Goal: Transaction & Acquisition: Subscribe to service/newsletter

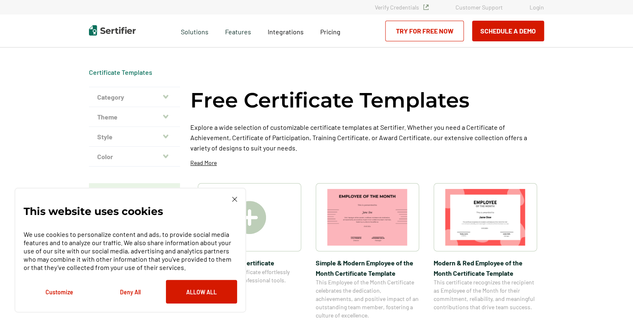
click at [234, 197] on div "This website uses cookies We use cookies to personalize content and ads, to pro…" at bounding box center [130, 250] width 232 height 125
click at [232, 196] on div "This website uses cookies We use cookies to personalize content and ads, to pro…" at bounding box center [130, 250] width 232 height 125
click at [237, 201] on div "This website uses cookies We use cookies to personalize content and ads, to pro…" at bounding box center [130, 250] width 232 height 125
click at [232, 198] on img at bounding box center [234, 199] width 5 height 5
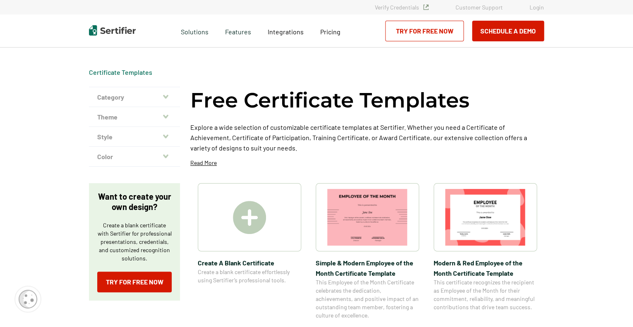
click at [167, 98] on icon "button" at bounding box center [165, 96] width 5 height 7
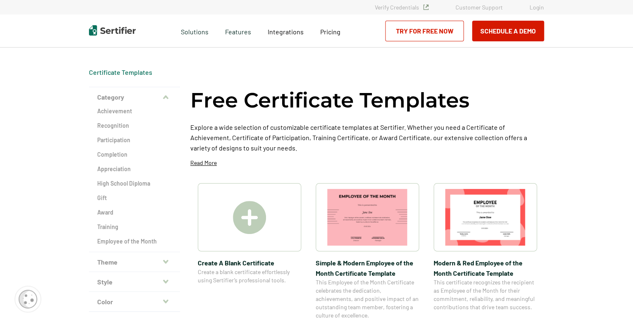
click at [169, 257] on button "Theme" at bounding box center [134, 262] width 91 height 20
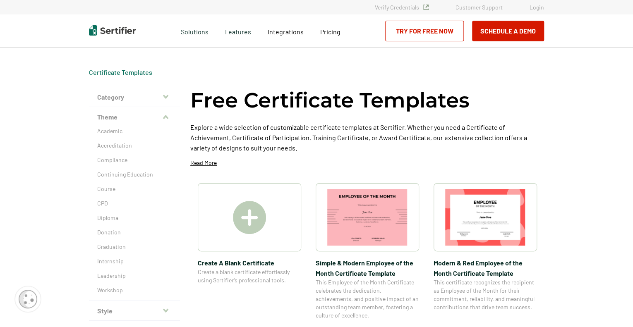
click at [173, 308] on button "Style" at bounding box center [134, 311] width 91 height 20
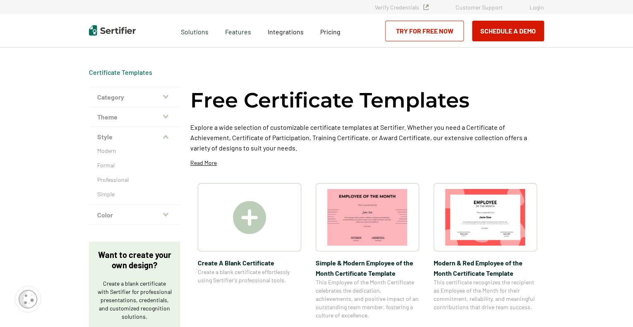
click at [165, 215] on icon "button" at bounding box center [165, 214] width 5 height 7
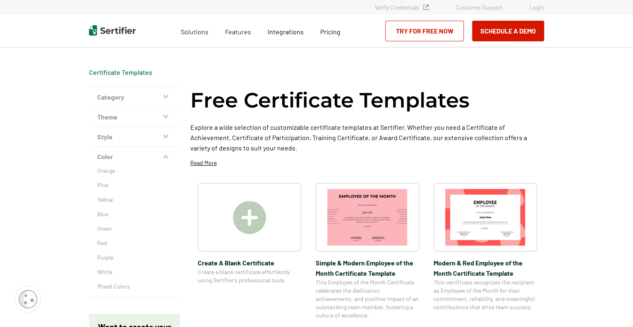
click at [164, 159] on icon "button" at bounding box center [165, 157] width 5 height 7
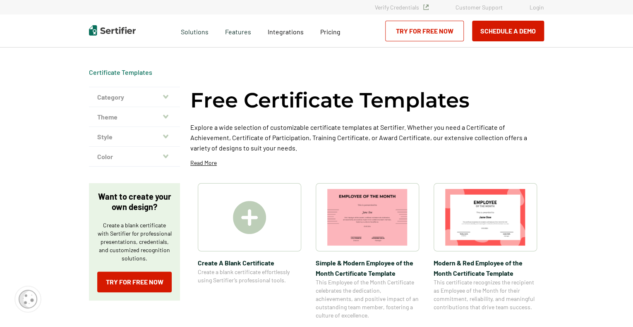
click at [166, 139] on icon "button" at bounding box center [165, 136] width 5 height 7
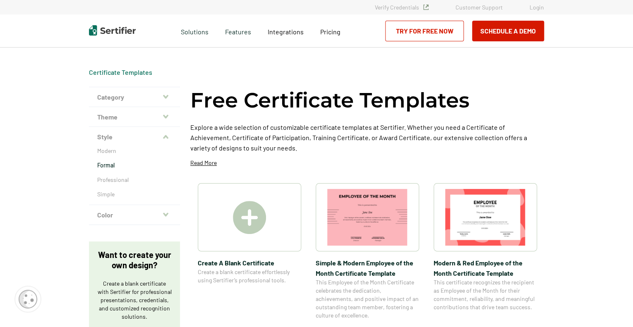
click at [105, 165] on p "Formal" at bounding box center [134, 165] width 74 height 8
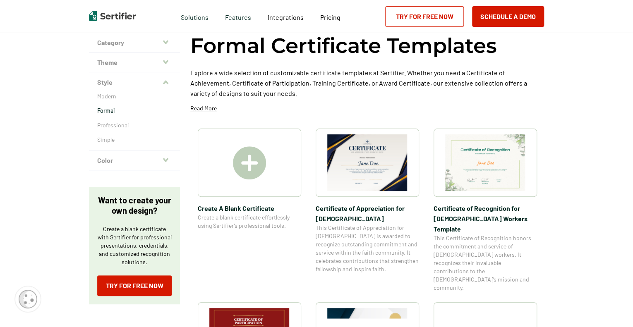
scroll to position [52, 0]
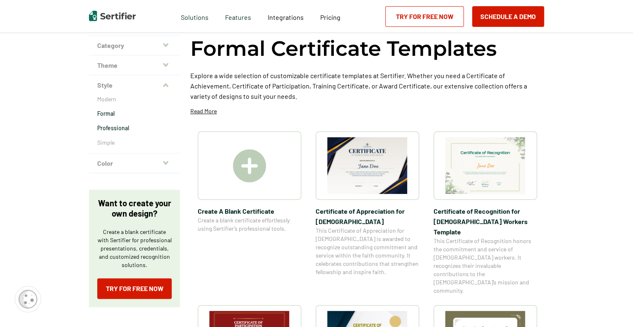
click at [111, 128] on p "Professional" at bounding box center [134, 128] width 74 height 8
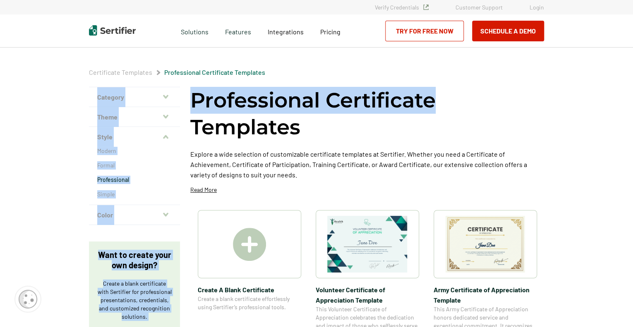
drag, startPoint x: 632, startPoint y: 79, endPoint x: 635, endPoint y: 98, distance: 18.8
click at [633, 98] on html "Verify Credentials Customer Support Login Request A Demo Let us present you the…" at bounding box center [316, 163] width 633 height 327
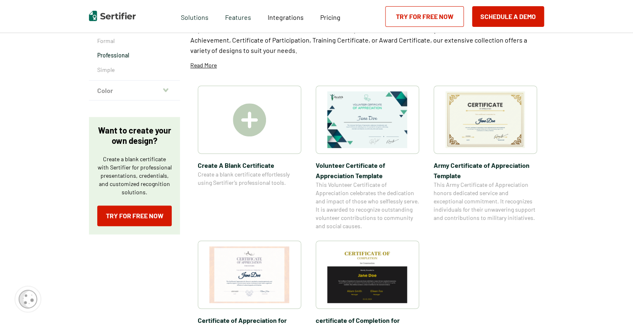
scroll to position [121, 0]
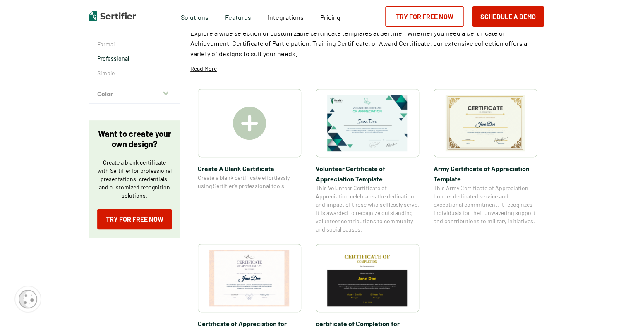
click at [479, 127] on img at bounding box center [485, 123] width 80 height 57
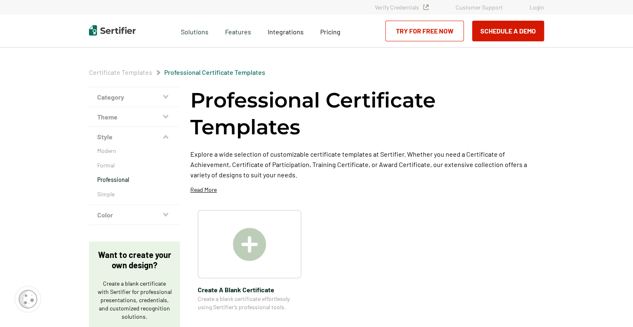
scroll to position [121, 0]
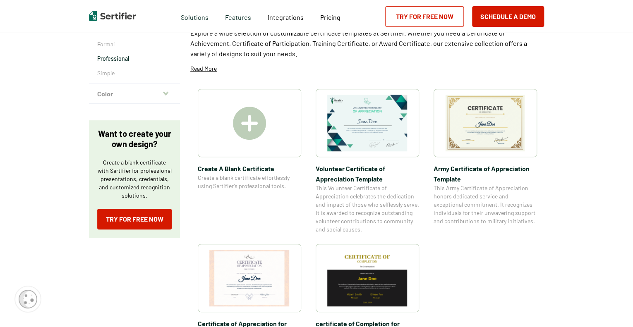
click at [632, 63] on div "Certificate Templates Professional Certificate Templates Category Achievement R…" at bounding box center [316, 232] width 633 height 679
drag, startPoint x: 632, startPoint y: 64, endPoint x: 633, endPoint y: 44, distance: 20.3
click at [633, 44] on html "Verify Credentials Customer Support Login Request A Demo Let us present you the…" at bounding box center [316, 42] width 633 height 327
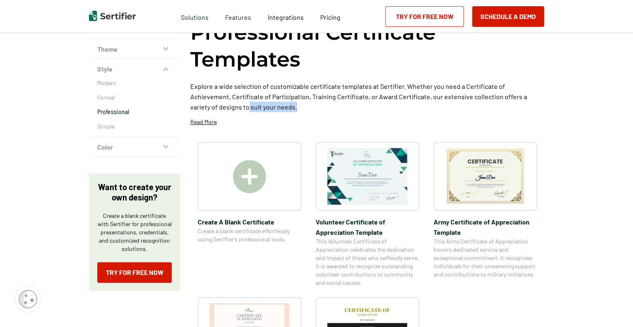
scroll to position [47, 0]
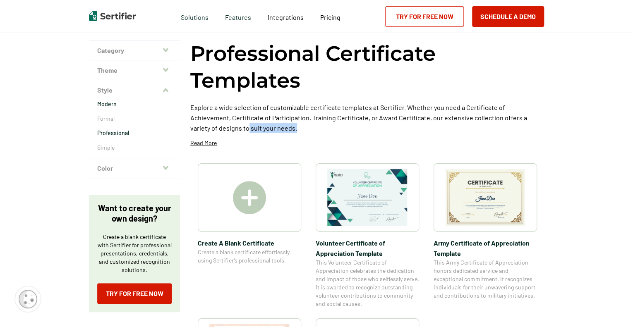
click at [115, 105] on p "Modern" at bounding box center [134, 104] width 74 height 8
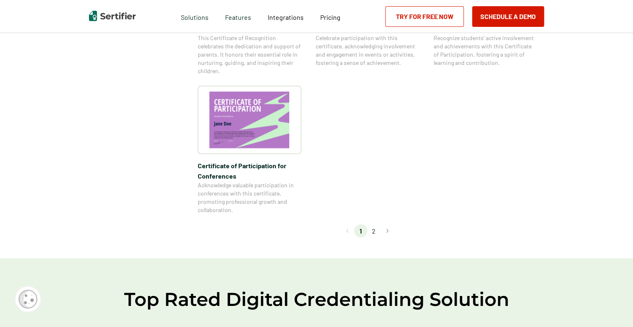
scroll to position [680, 0]
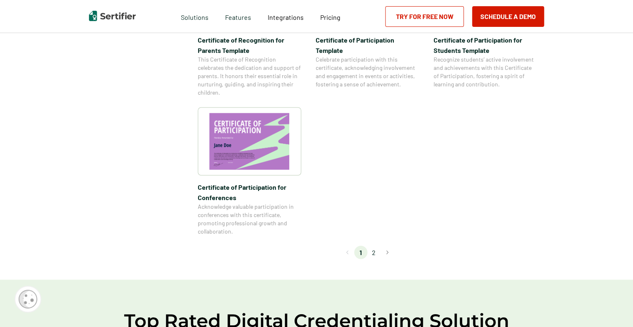
click at [376, 251] on li "2" at bounding box center [373, 252] width 13 height 13
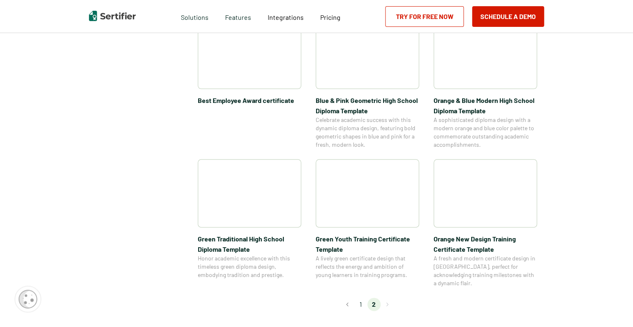
scroll to position [0, 0]
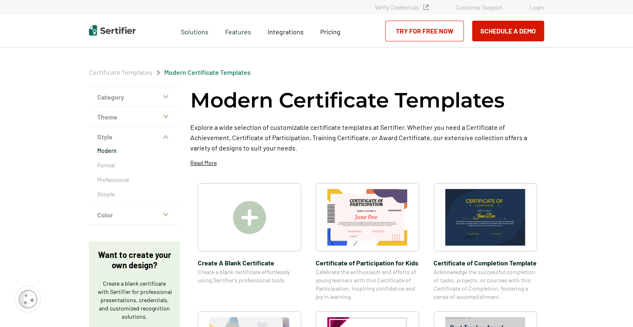
click at [252, 218] on img at bounding box center [249, 217] width 33 height 33
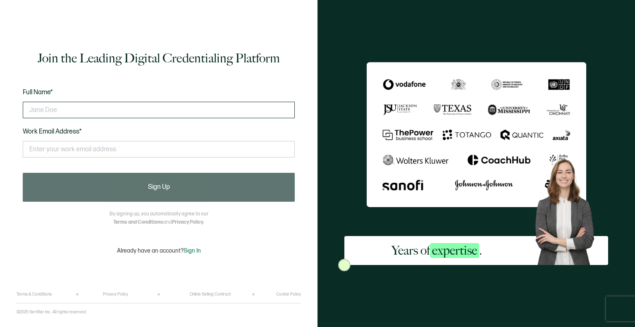
click at [132, 106] on input "text" at bounding box center [159, 110] width 272 height 17
type input "[PERSON_NAME]"
type input "[EMAIL_ADDRESS][DOMAIN_NAME]"
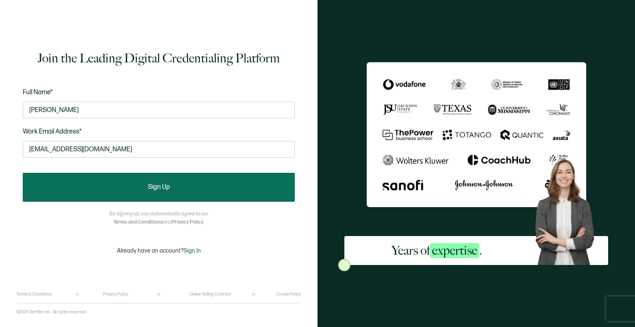
click at [151, 185] on span "Sign Up" at bounding box center [159, 187] width 22 height 7
